Goal: Find contact information: Find contact information

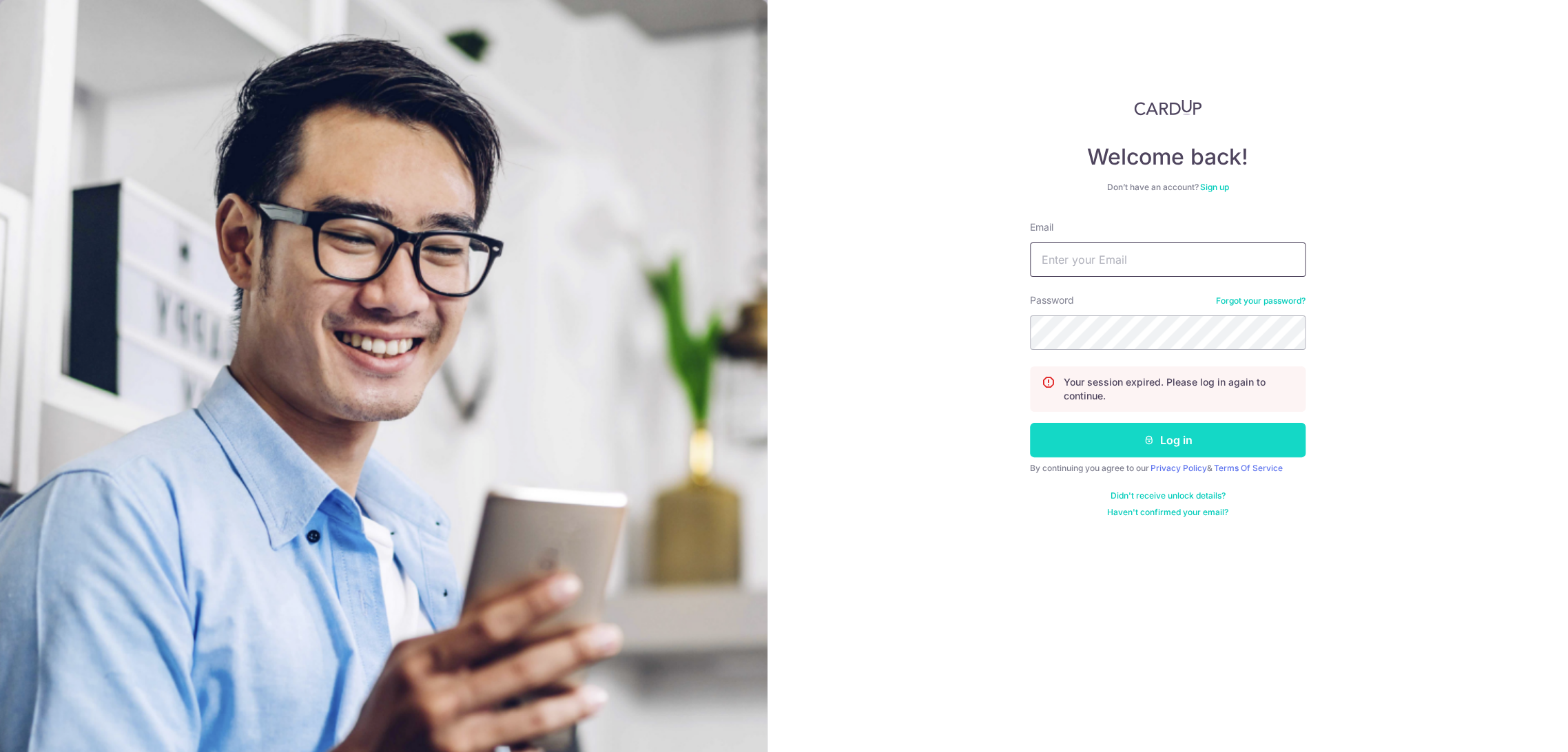
type input "[EMAIL_ADDRESS][DOMAIN_NAME]"
click at [1209, 446] on button "Log in" at bounding box center [1167, 439] width 275 height 34
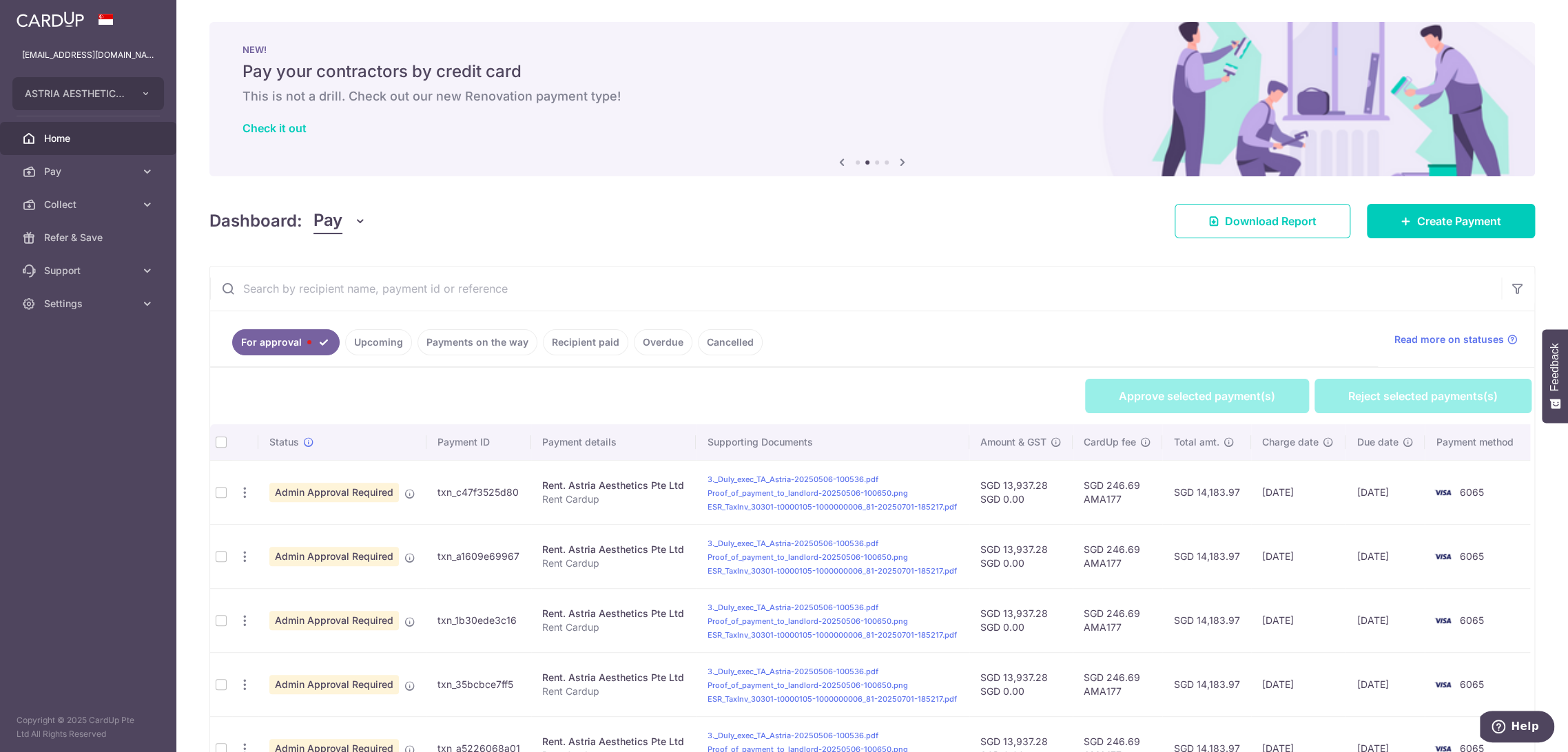
click at [336, 230] on span "Pay" at bounding box center [328, 221] width 29 height 26
click at [362, 296] on link "Collect" at bounding box center [386, 292] width 144 height 33
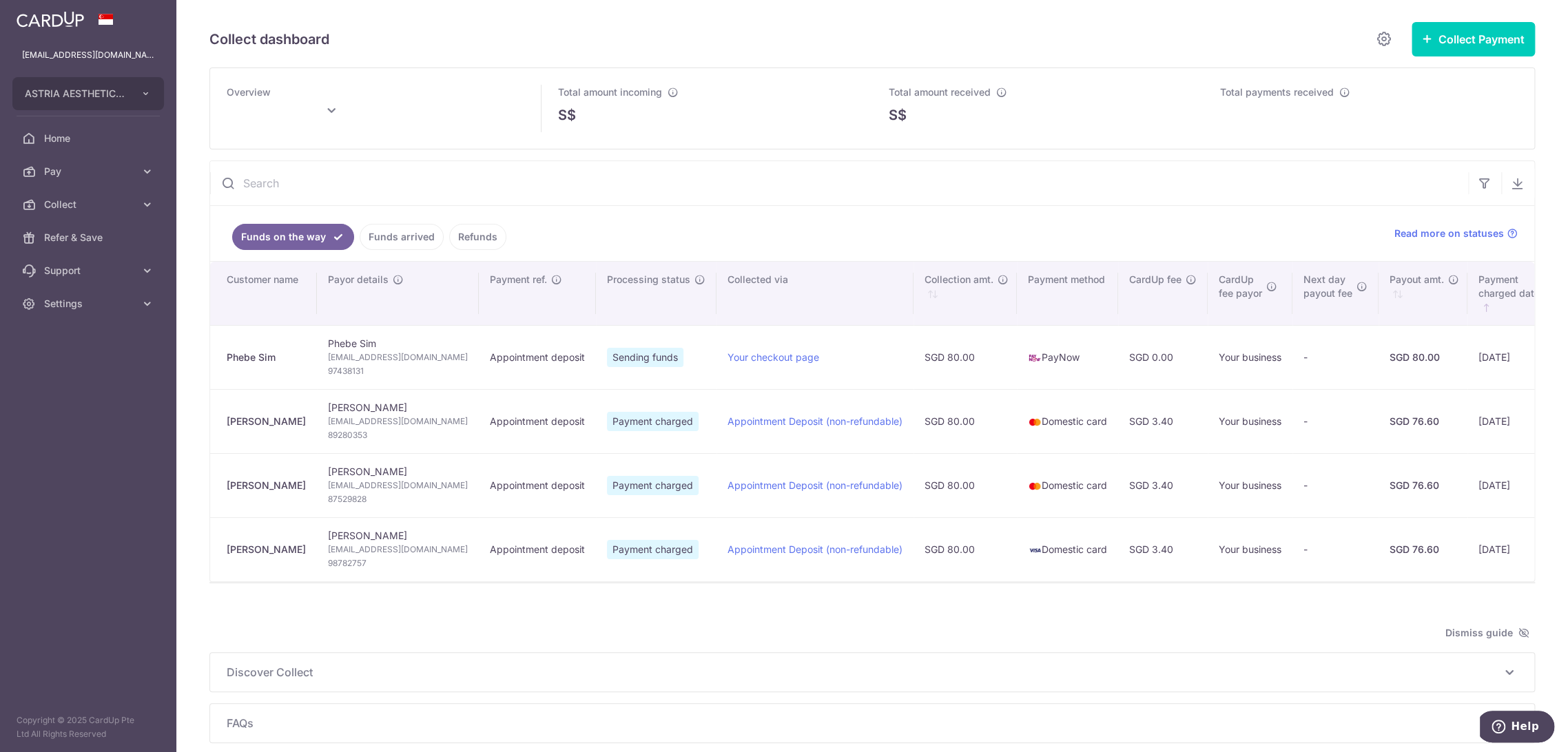
type input "[DATE]"
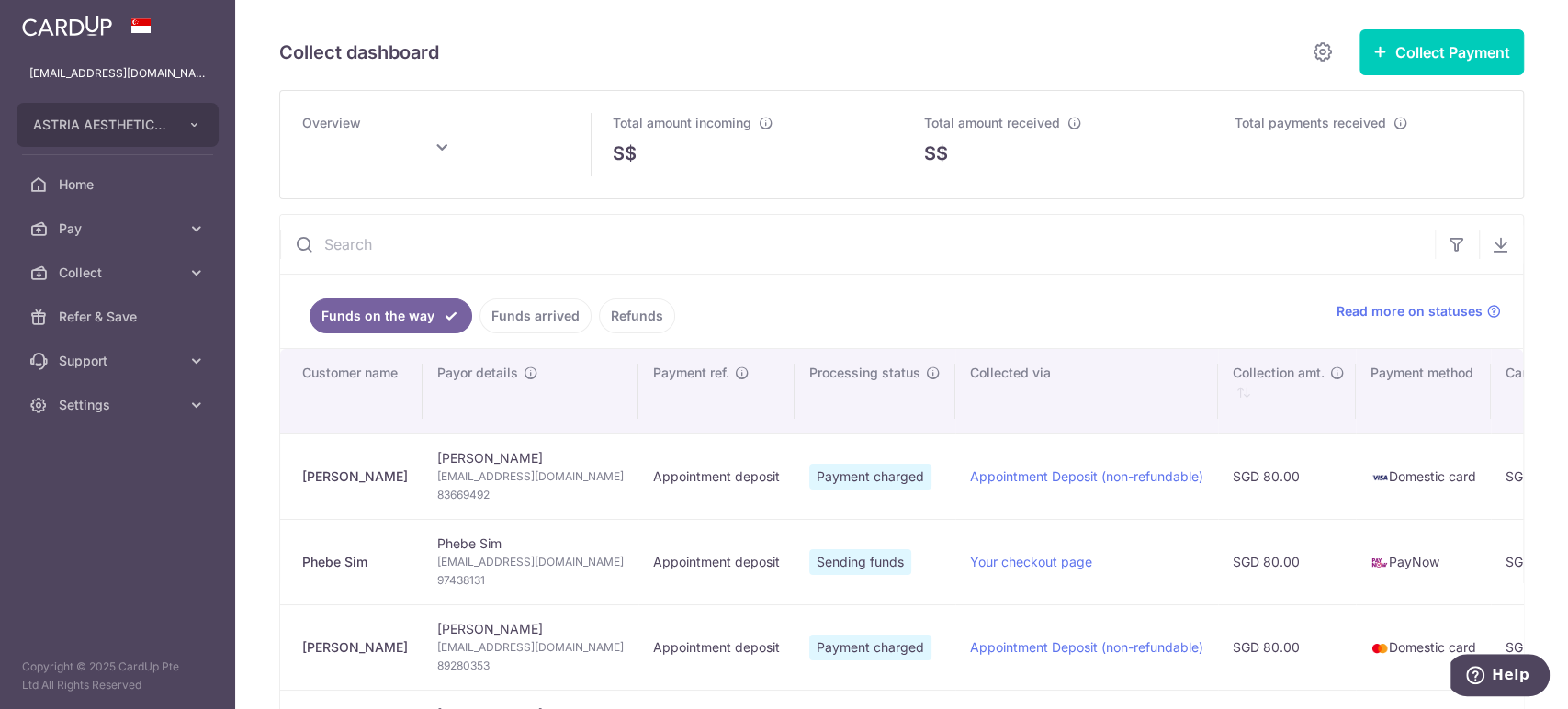
drag, startPoint x: 363, startPoint y: 471, endPoint x: 299, endPoint y: 471, distance: 64.0
click at [299, 471] on td "[PERSON_NAME]" at bounding box center [352, 476] width 143 height 85
click at [326, 474] on div "[PERSON_NAME]" at bounding box center [355, 477] width 106 height 19
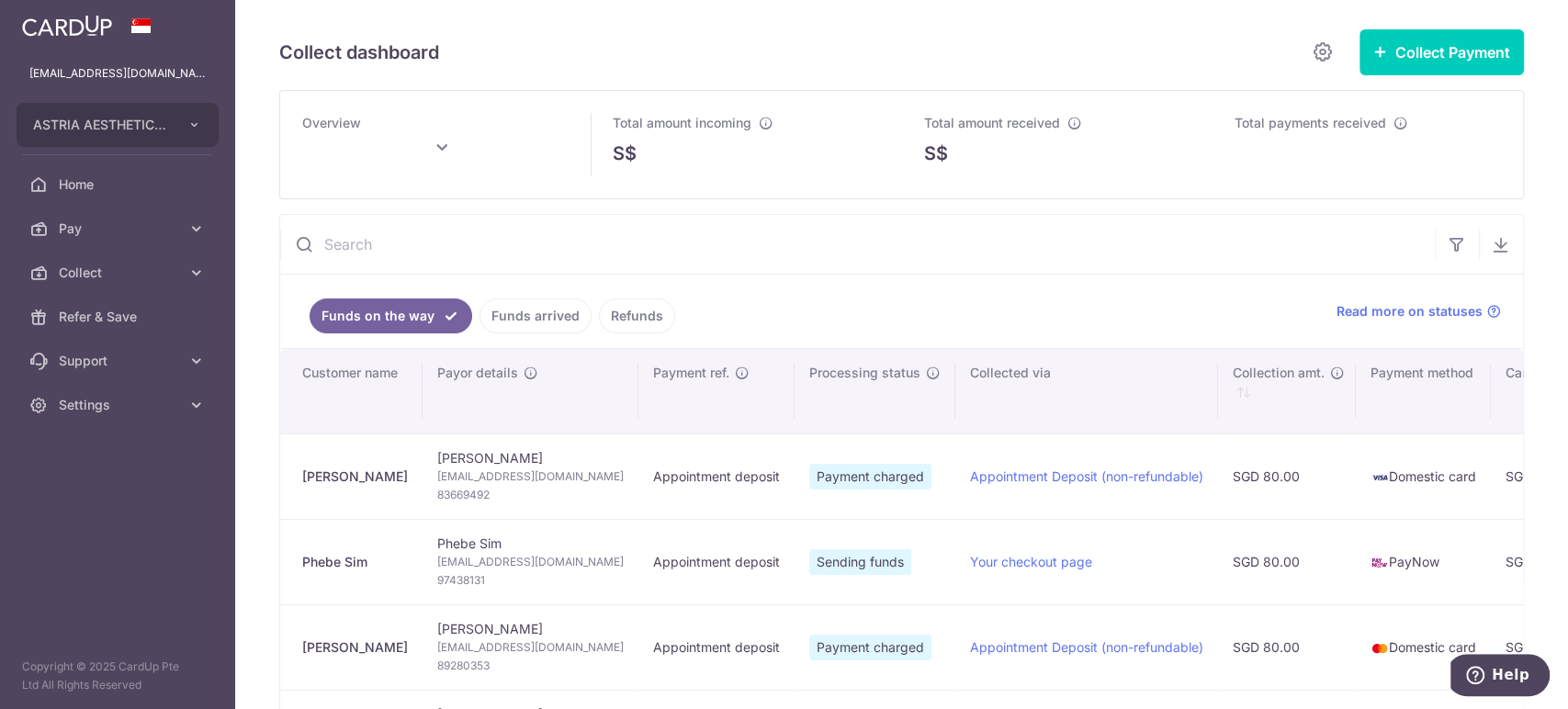
click at [524, 479] on span "[EMAIL_ADDRESS][DOMAIN_NAME]" at bounding box center [530, 477] width 187 height 19
copy td "[EMAIL_ADDRESS][DOMAIN_NAME]"
click at [471, 489] on span "83669492" at bounding box center [530, 495] width 187 height 19
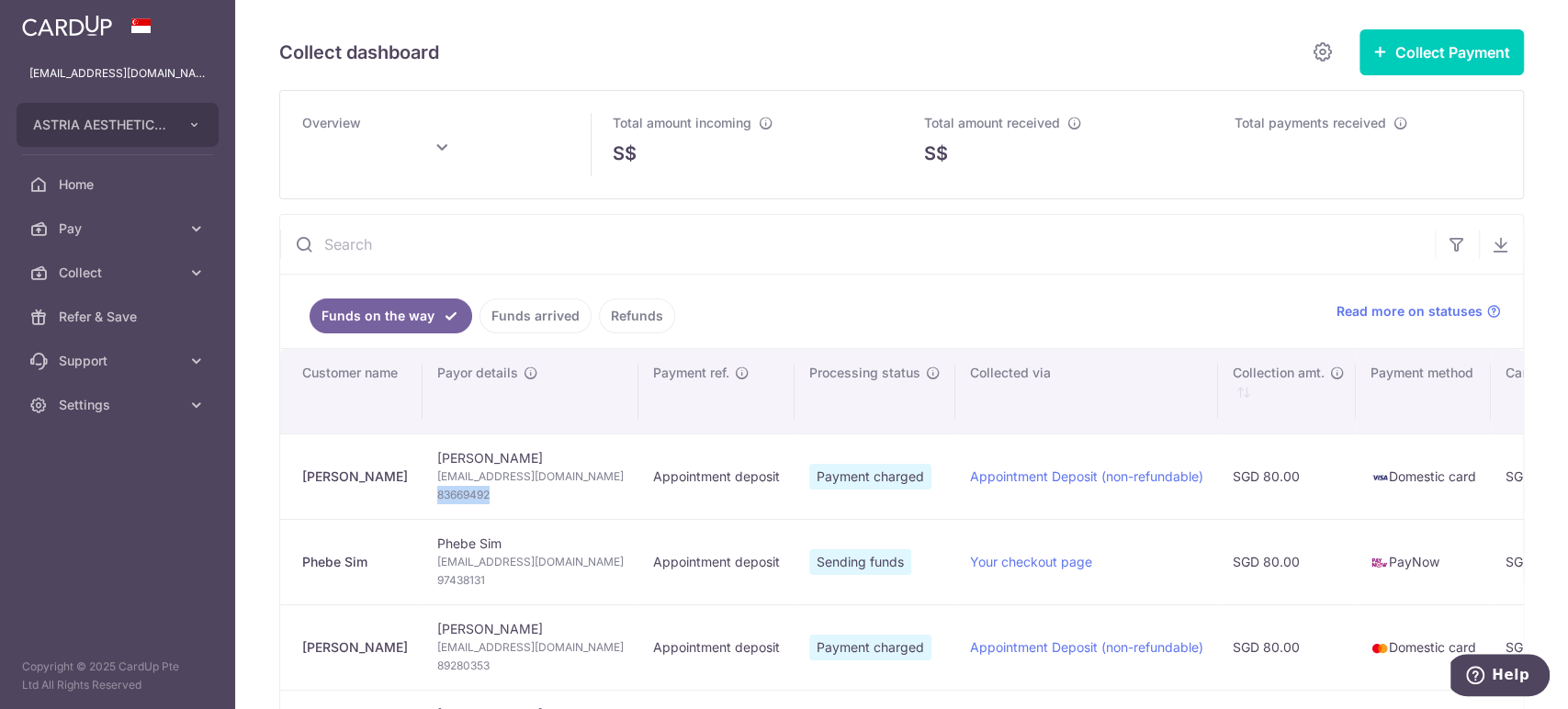
click at [471, 489] on span "83669492" at bounding box center [530, 495] width 187 height 19
copy span "83669492"
type input "[DATE]"
